Goal: Task Accomplishment & Management: Manage account settings

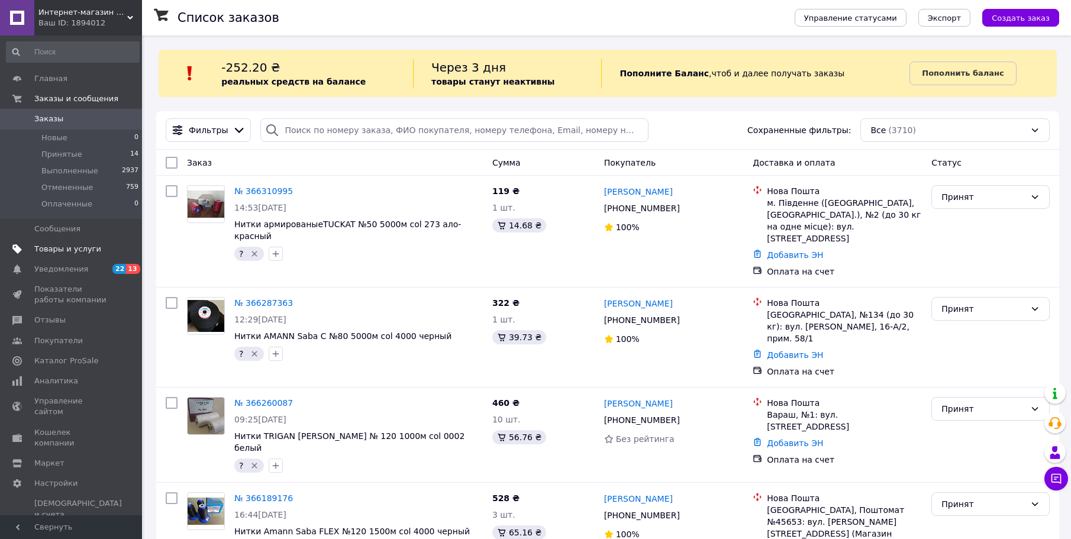
click at [66, 248] on span "Товары и услуги" at bounding box center [67, 249] width 67 height 11
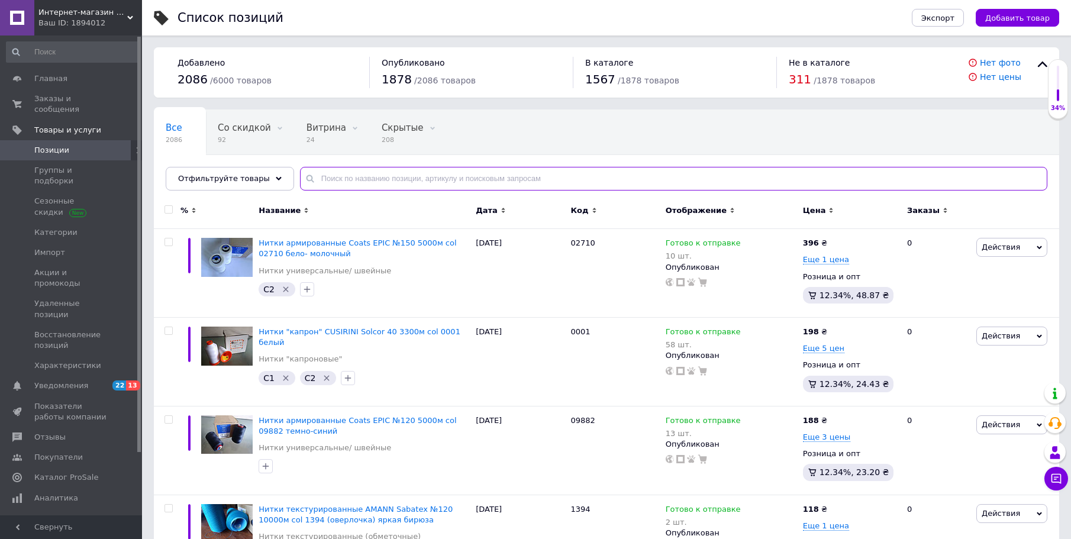
click at [329, 176] on input "text" at bounding box center [673, 179] width 747 height 24
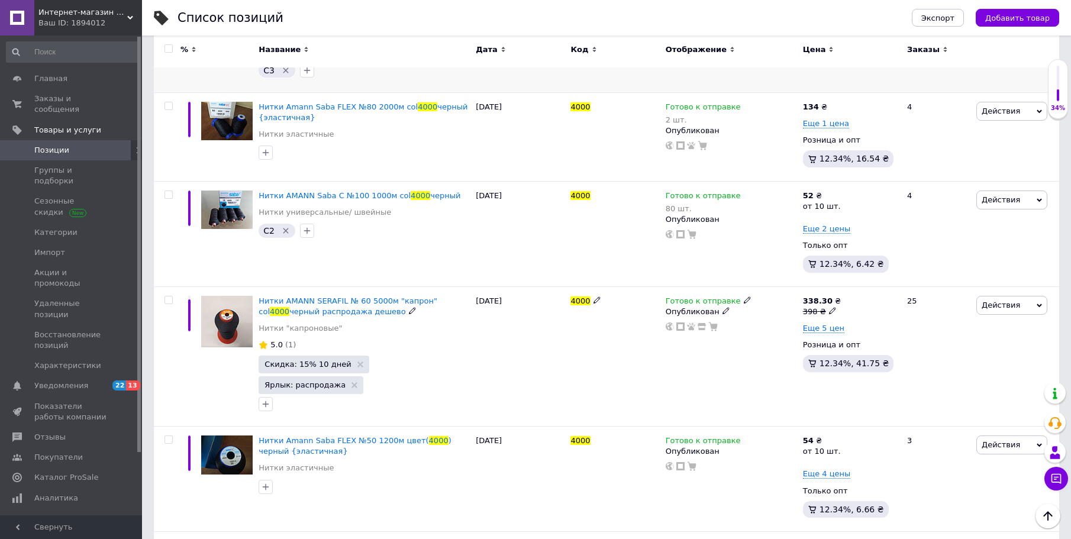
scroll to position [532, 0]
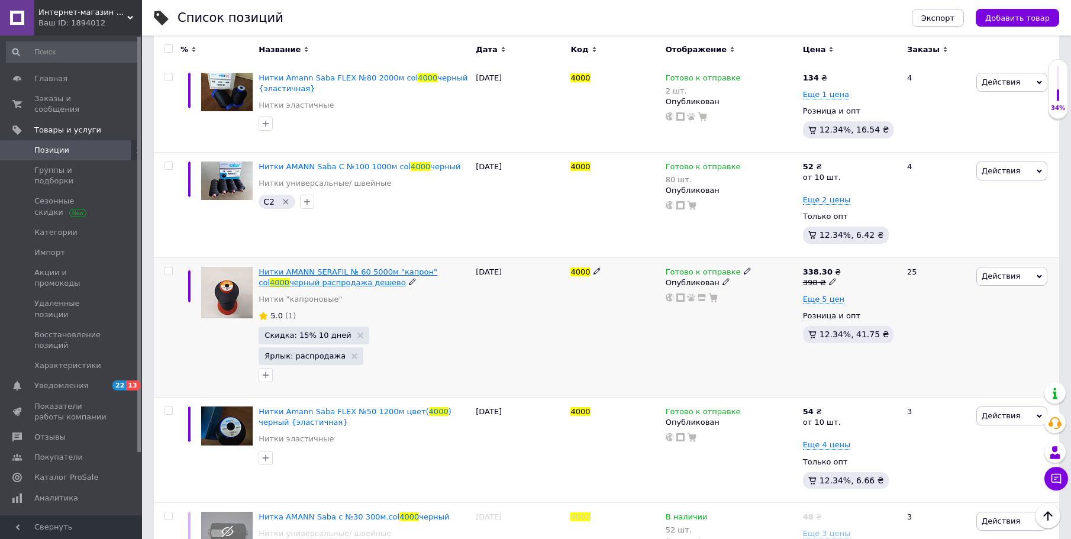
type input "4000"
click at [322, 267] on span "Нитки AMANN SERAFIL № 60 5000м "капрон" col" at bounding box center [347, 277] width 179 height 20
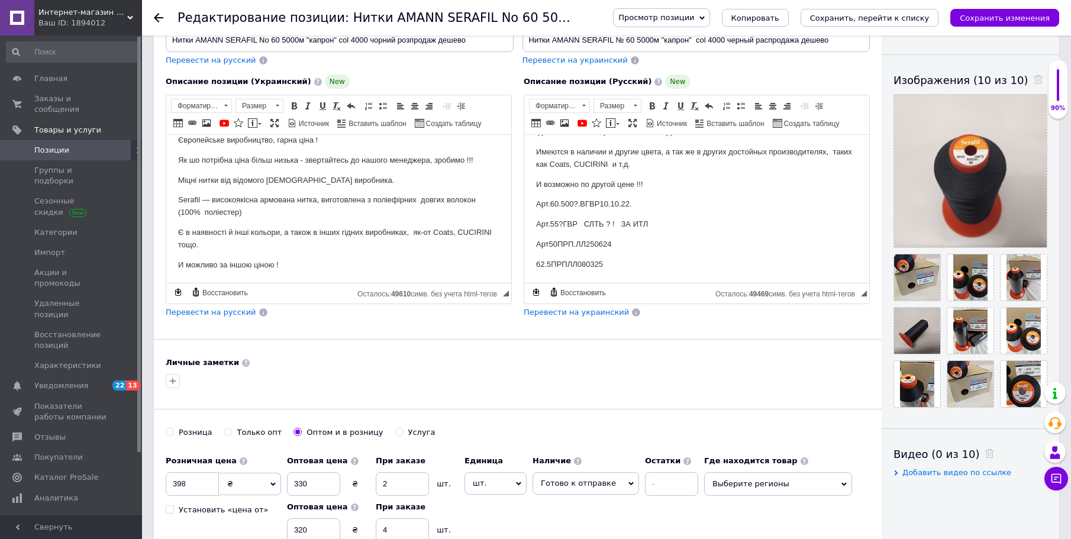
scroll to position [237, 0]
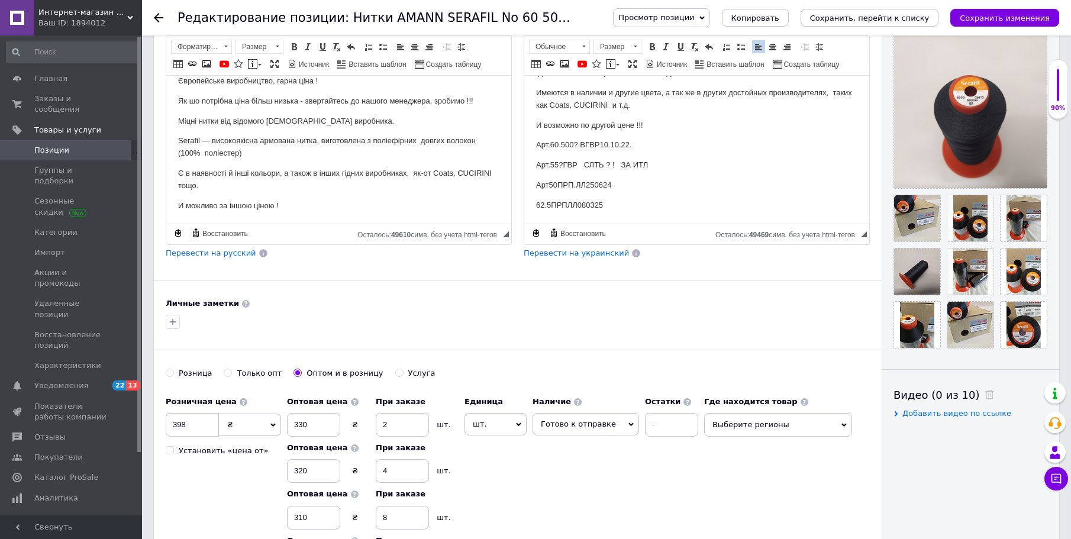
click at [626, 206] on p "62.5ПРПЛЛ080325" at bounding box center [696, 205] width 321 height 12
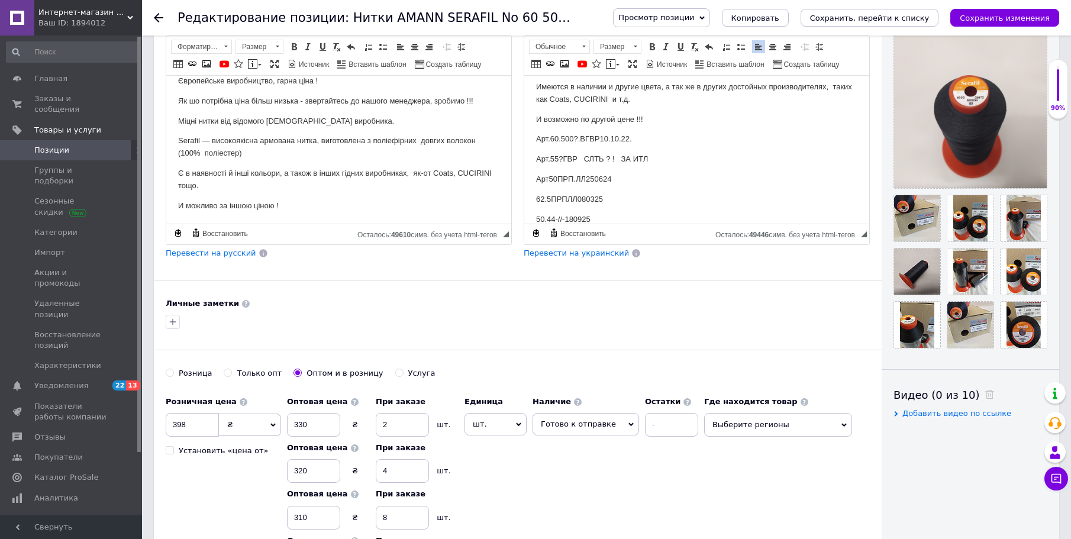
click at [591, 199] on p "62.5ПРПЛЛ080325" at bounding box center [696, 199] width 321 height 12
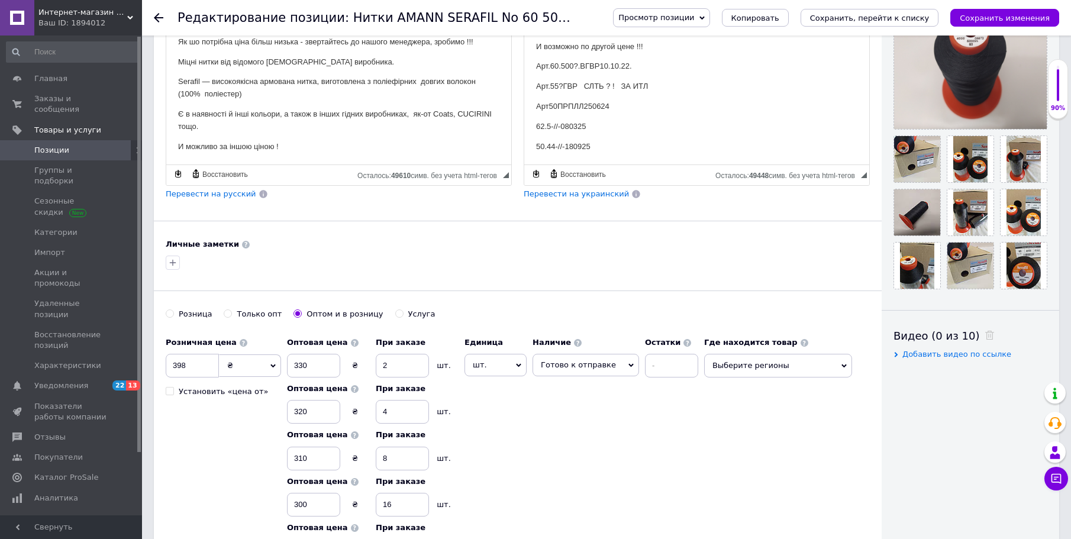
scroll to position [355, 0]
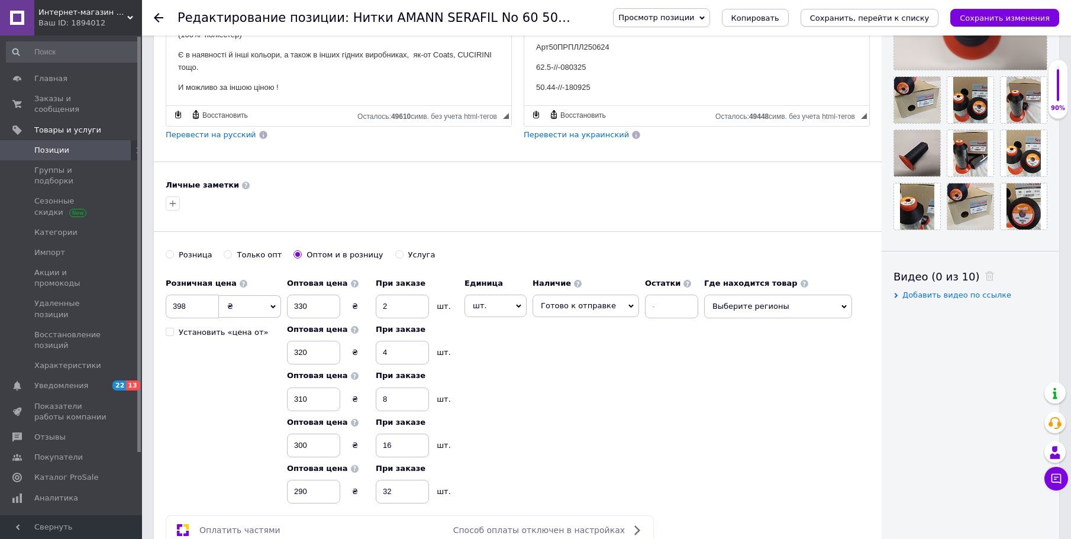
click at [890, 19] on icon "Сохранить, перейти к списку" at bounding box center [869, 18] width 119 height 9
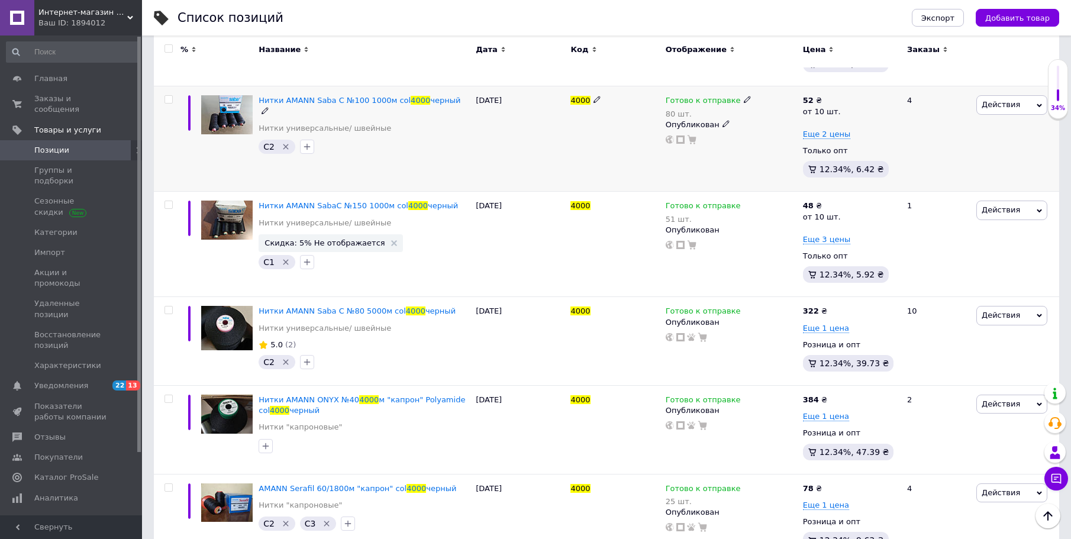
scroll to position [1647, 0]
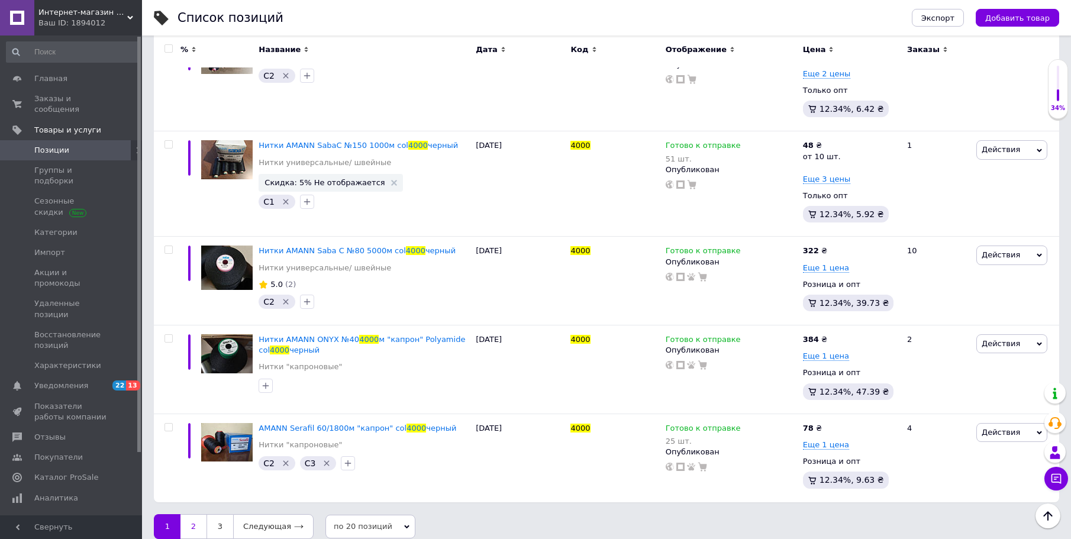
click at [195, 518] on link "2" at bounding box center [193, 526] width 26 height 25
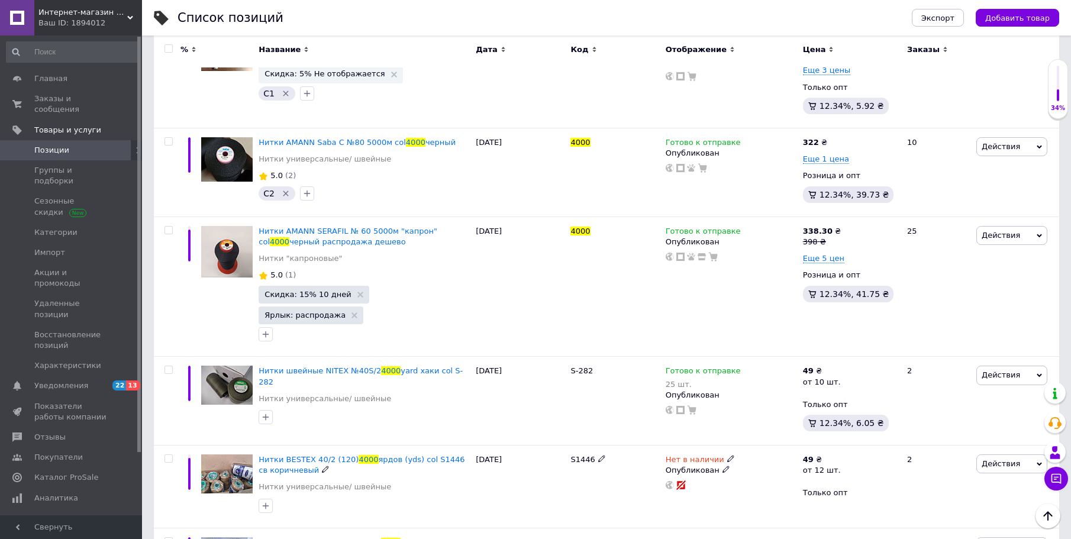
scroll to position [852, 0]
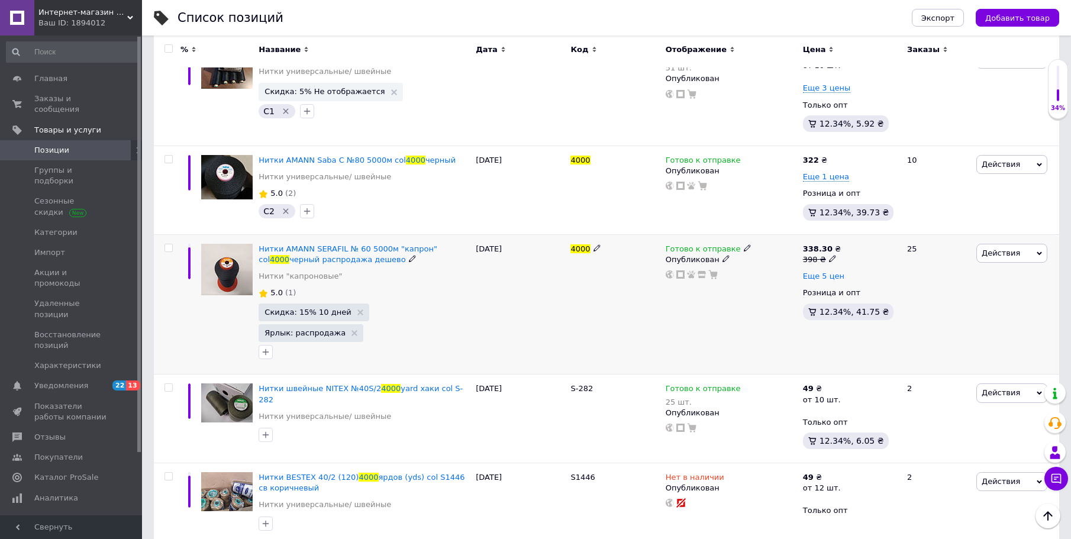
click at [836, 276] on span "Еще 5 цен" at bounding box center [823, 275] width 41 height 9
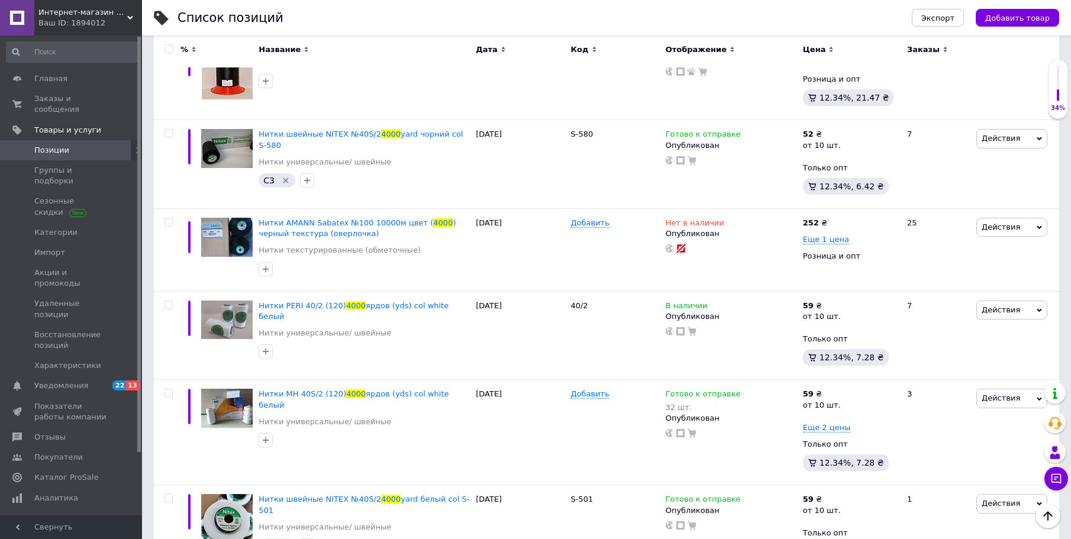
scroll to position [1738, 0]
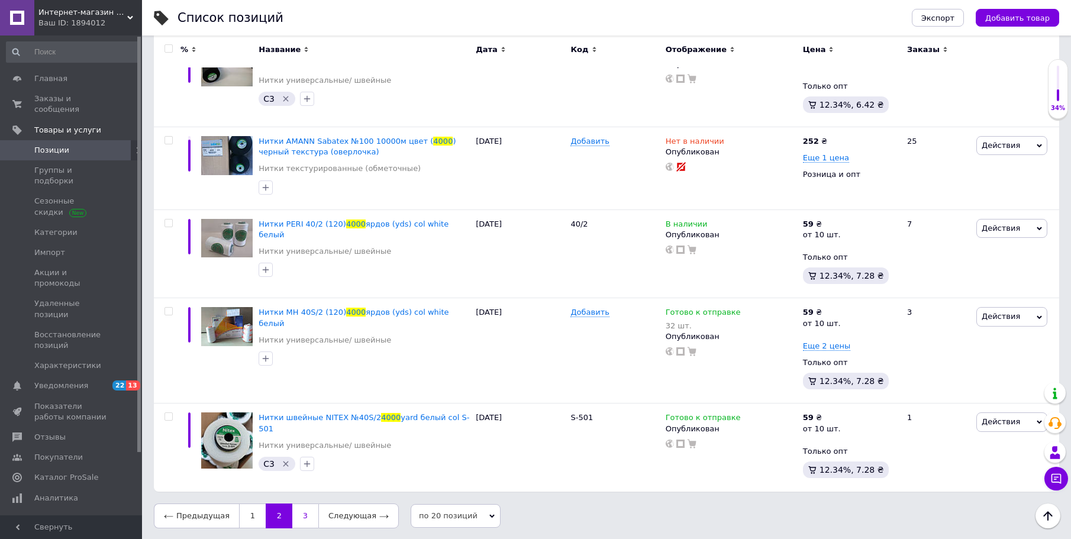
click at [305, 518] on link "3" at bounding box center [305, 515] width 26 height 25
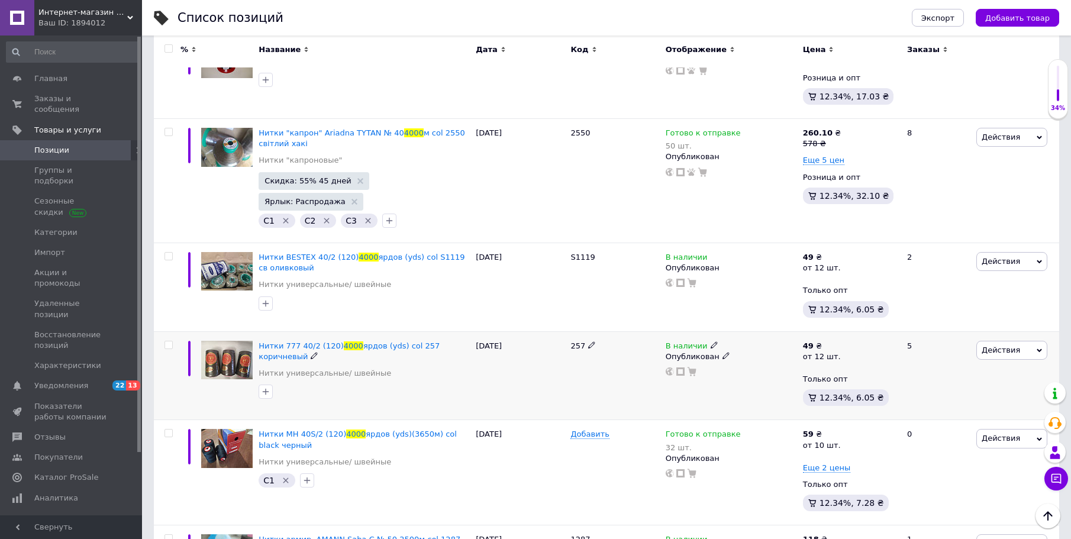
scroll to position [1332, 0]
